Goal: Task Accomplishment & Management: Use online tool/utility

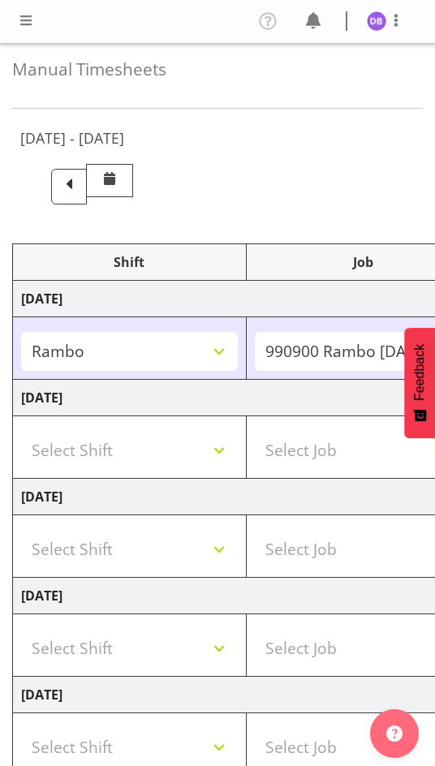
select select "2690"
select select "10732"
select select "47"
click at [216, 448] on select "Select Shift !!Weekend Residential (Roster IT Shift Label) *Business 9/10am ~ 4…" at bounding box center [129, 450] width 217 height 39
select select "48116"
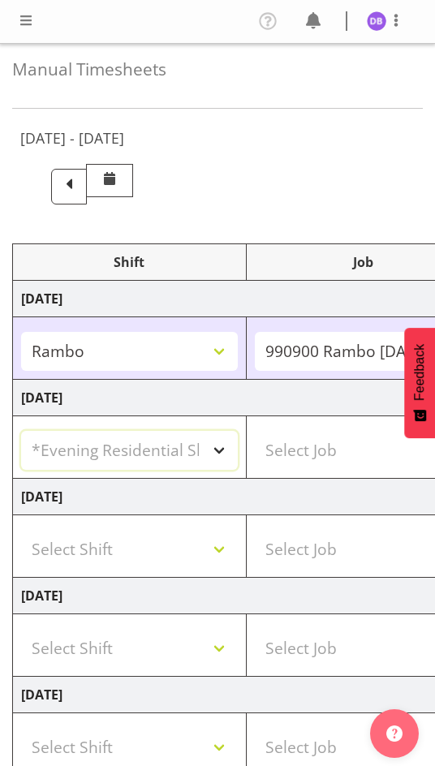
click at [21, 431] on select "Select Shift !!Weekend Residential (Roster IT Shift Label) *Business 9/10am ~ 4…" at bounding box center [129, 450] width 217 height 39
click at [312, 440] on select "Select Job 550060 IF Admin 553492 World Poll Aus Wave 2 Main 2025 553493 World …" at bounding box center [363, 450] width 217 height 39
select select "10732"
click at [255, 431] on select "Select Job 550060 IF Admin 553492 World Poll Aus Wave 2 Main 2025 553493 World …" at bounding box center [363, 450] width 217 height 39
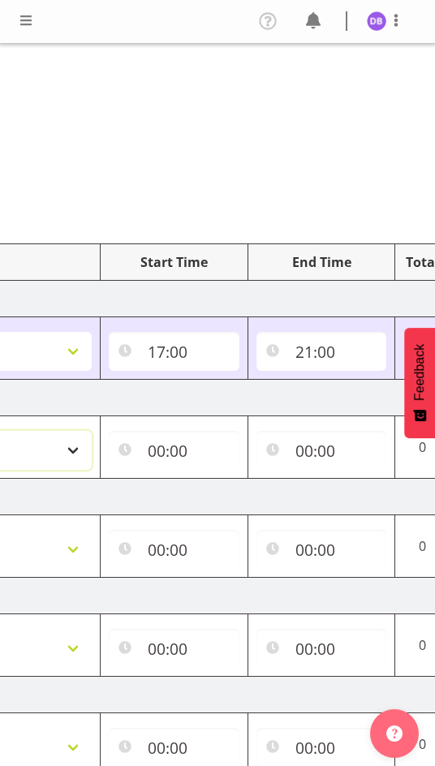
select select "47"
click at [169, 455] on input "00:00" at bounding box center [174, 450] width 131 height 39
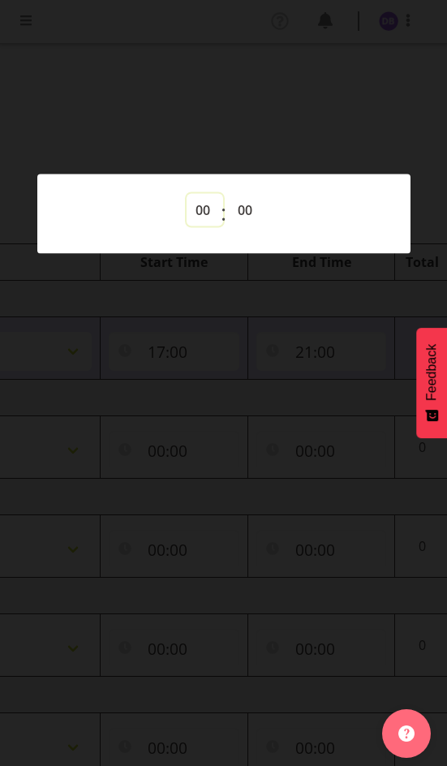
click at [192, 206] on select "00 01 02 03 04 05 06 07 08 09 10 11 12 13 14 15 16 17 18 19 20 21 22 23" at bounding box center [205, 210] width 36 height 32
select select "17"
click at [187, 194] on select "00 01 02 03 04 05 06 07 08 09 10 11 12 13 14 15 16 17 18 19 20 21 22 23" at bounding box center [205, 210] width 36 height 32
type input "17:00"
click at [374, 66] on div at bounding box center [223, 383] width 447 height 766
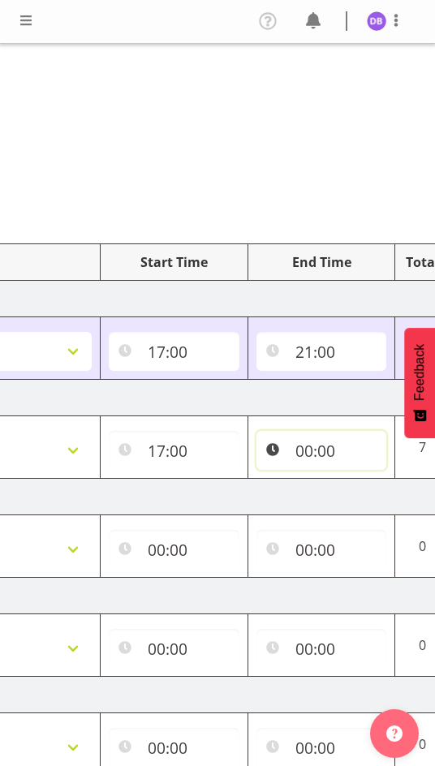
click at [321, 452] on input "00:00" at bounding box center [321, 450] width 131 height 39
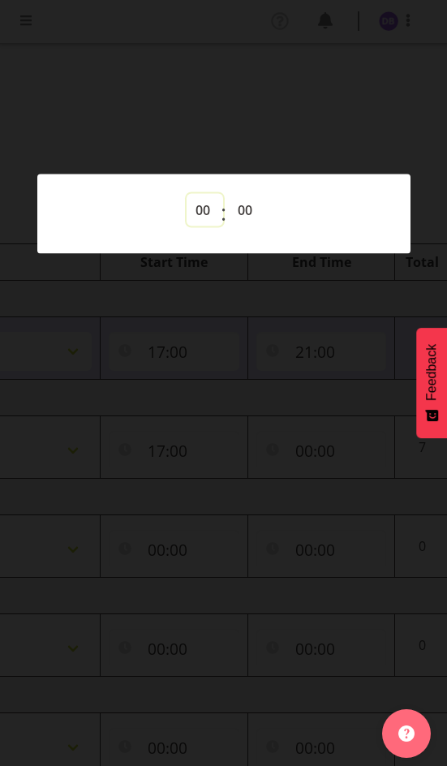
click at [194, 204] on select "00 01 02 03 04 05 06 07 08 09 10 11 12 13 14 15 16 17 18 19 20 21 22 23" at bounding box center [205, 210] width 36 height 32
select select "21"
click at [187, 194] on select "00 01 02 03 04 05 06 07 08 09 10 11 12 13 14 15 16 17 18 19 20 21 22 23" at bounding box center [205, 210] width 36 height 32
type input "21:00"
click at [311, 214] on div "00 01 02 03 04 05 06 07 08 09 10 11 12 13 14 15 16 17 18 19 20 21 22 23 : 00 01…" at bounding box center [224, 214] width 334 height 41
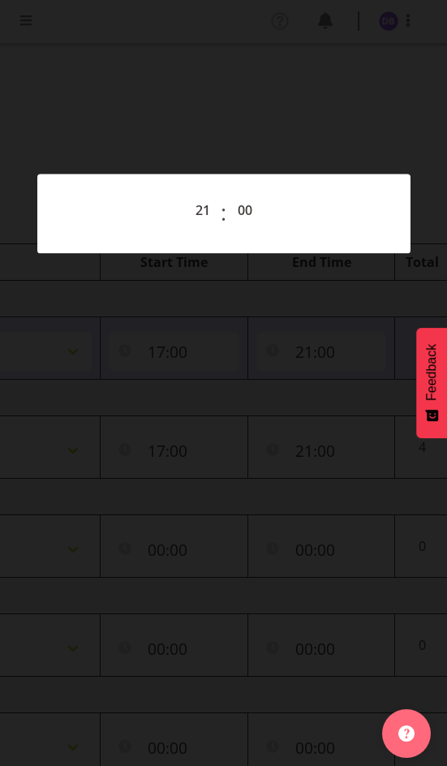
click at [328, 310] on div at bounding box center [223, 383] width 447 height 766
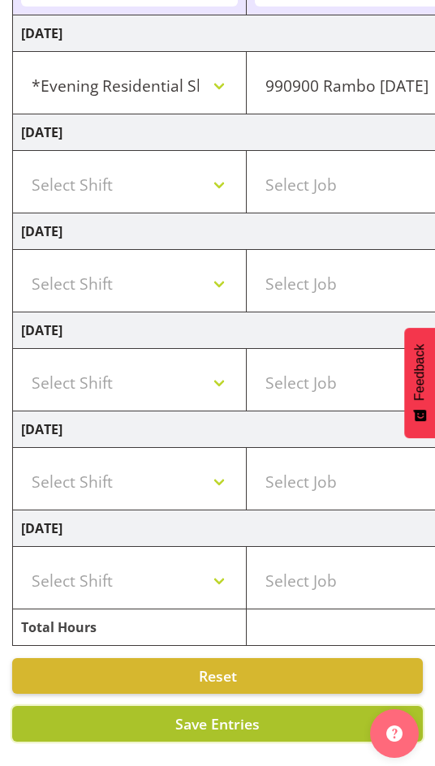
click at [222, 714] on span "Save Entries" at bounding box center [217, 723] width 84 height 19
